Goal: Navigation & Orientation: Find specific page/section

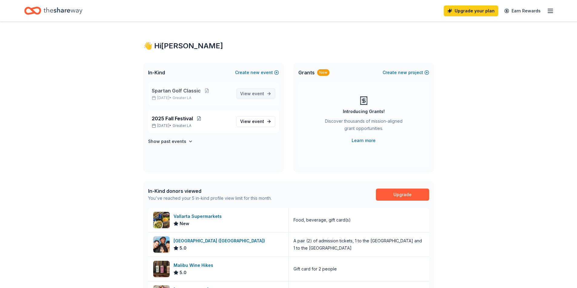
click at [248, 97] on span "View event" at bounding box center [252, 93] width 24 height 7
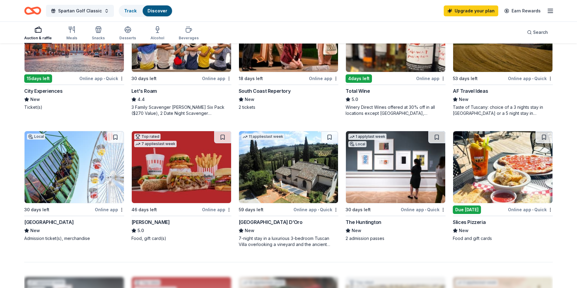
scroll to position [303, 0]
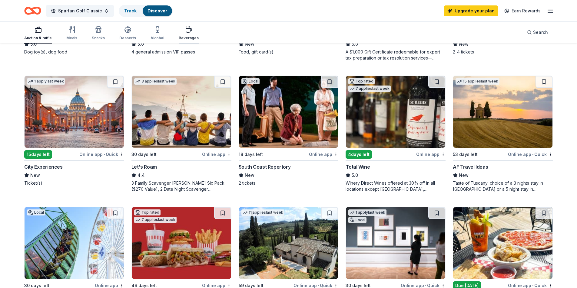
click at [180, 35] on div "Beverages" at bounding box center [189, 33] width 20 height 15
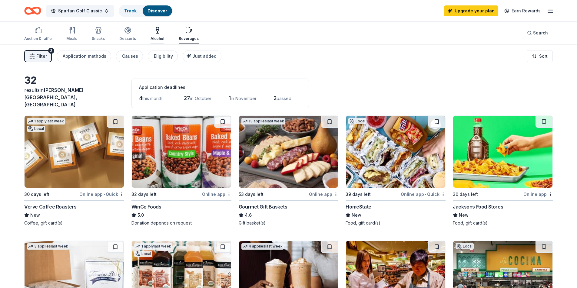
click at [157, 37] on div "Alcohol" at bounding box center [157, 38] width 14 height 5
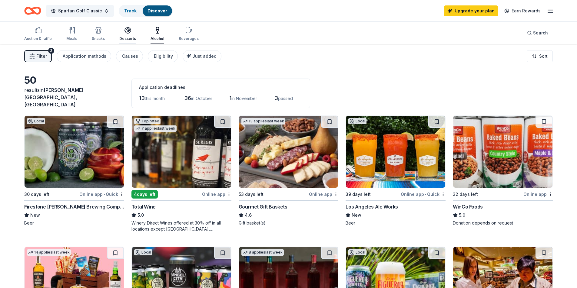
click at [129, 31] on icon "button" at bounding box center [127, 32] width 5 height 2
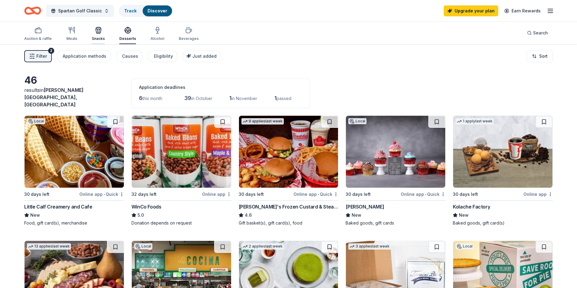
click at [101, 38] on div "Snacks" at bounding box center [98, 38] width 13 height 5
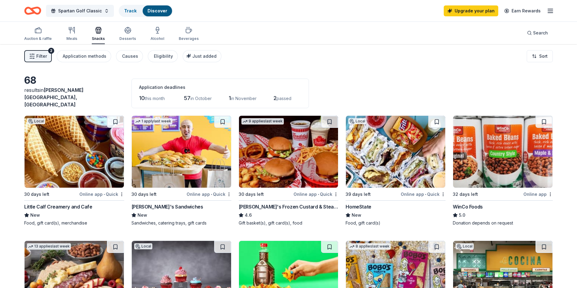
click at [79, 38] on div "Auction & raffle Meals Snacks Desserts Alcohol Beverages" at bounding box center [111, 34] width 174 height 20
click at [75, 37] on div "Meals" at bounding box center [71, 38] width 11 height 5
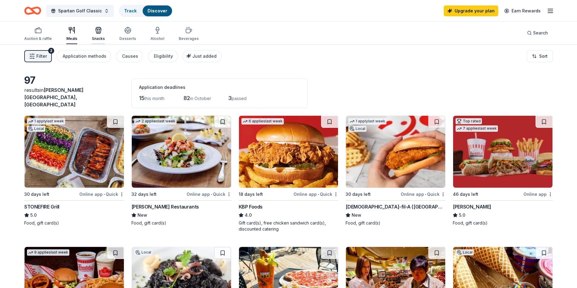
click at [96, 33] on icon "button" at bounding box center [98, 31] width 5 height 4
